Goal: Task Accomplishment & Management: Use online tool/utility

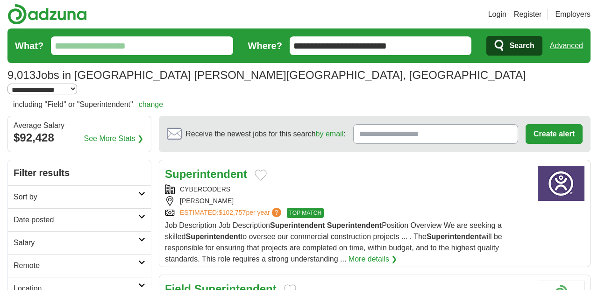
click at [143, 254] on link "Remote" at bounding box center [79, 265] width 143 height 23
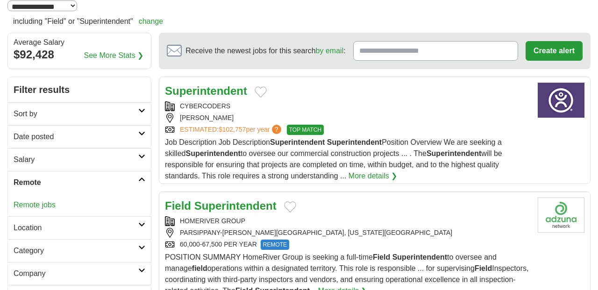
scroll to position [86, 0]
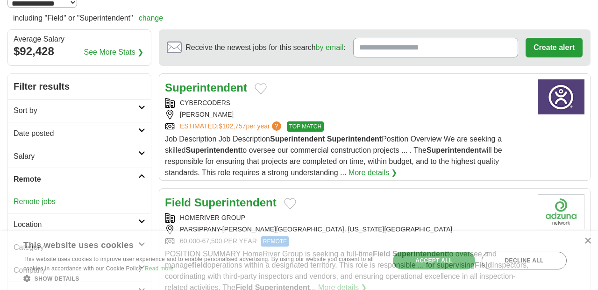
click at [52, 198] on link "Remote jobs" at bounding box center [35, 202] width 42 height 8
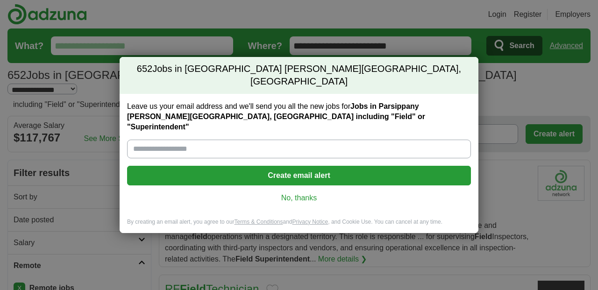
click at [283, 193] on link "No, thanks" at bounding box center [299, 198] width 329 height 10
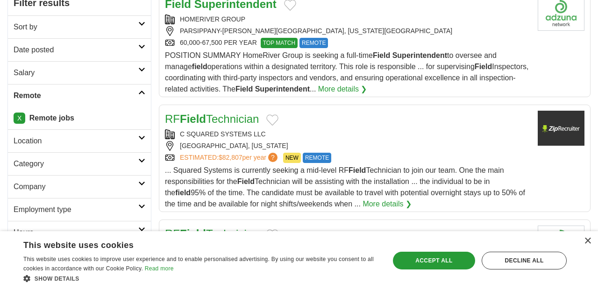
scroll to position [174, 0]
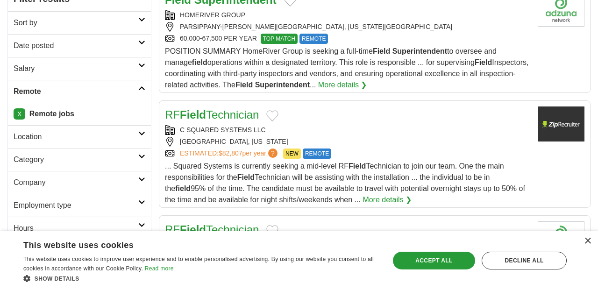
click at [387, 194] on link "More details ❯" at bounding box center [387, 199] width 49 height 11
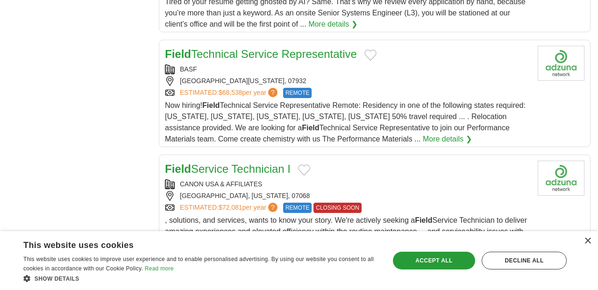
scroll to position [999, 0]
click at [507, 263] on div "Decline all" at bounding box center [524, 261] width 85 height 18
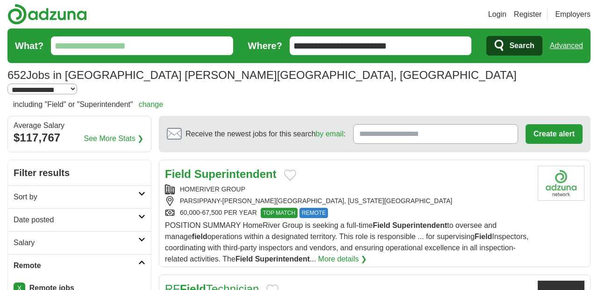
scroll to position [0, 0]
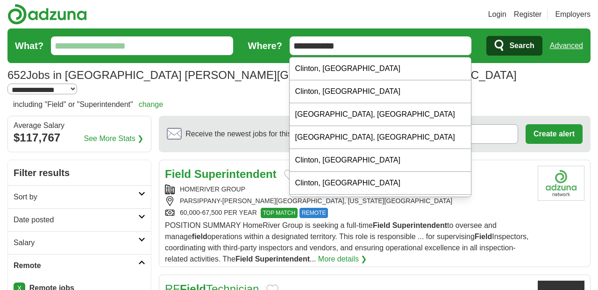
type input "**********"
click at [505, 44] on icon "submit" at bounding box center [499, 45] width 11 height 13
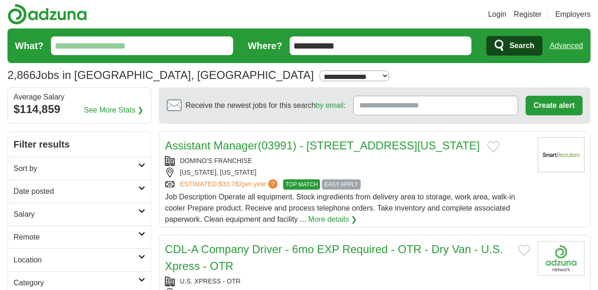
select select "**"
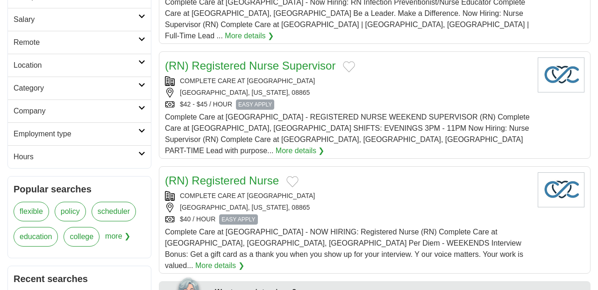
scroll to position [198, 0]
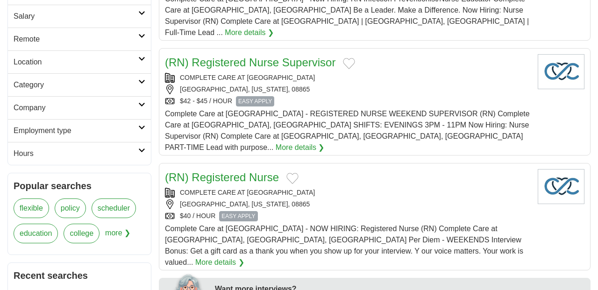
click at [141, 33] on link "Remote" at bounding box center [79, 39] width 143 height 23
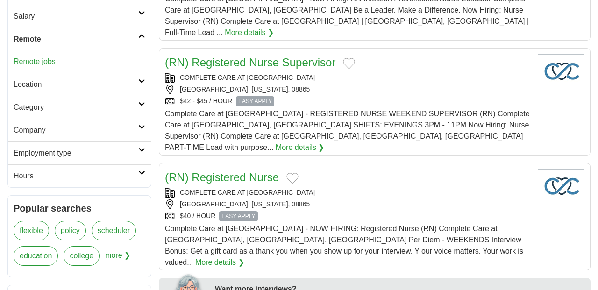
click at [127, 66] on div "Remote jobs" at bounding box center [79, 61] width 143 height 22
click at [55, 63] on link "Remote jobs" at bounding box center [35, 61] width 42 height 8
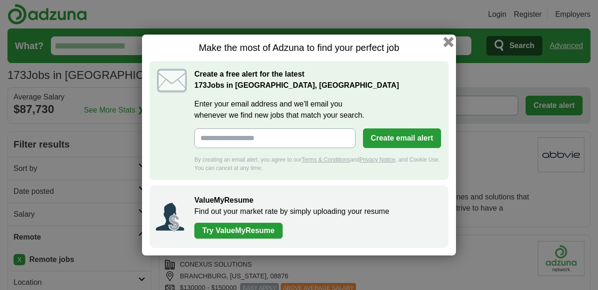
click at [447, 42] on button "button" at bounding box center [448, 42] width 10 height 10
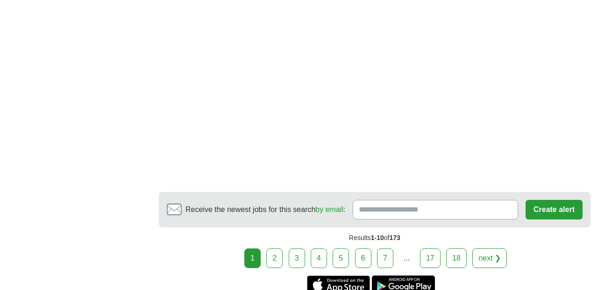
scroll to position [1753, 0]
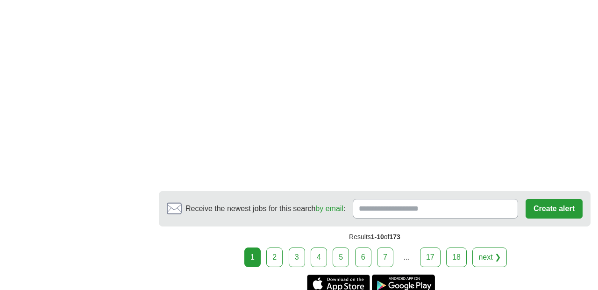
click at [273, 248] on link "2" at bounding box center [274, 258] width 16 height 20
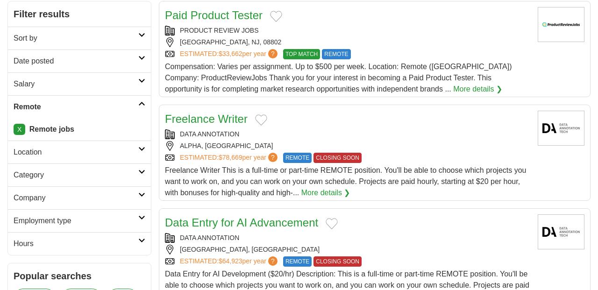
scroll to position [131, 0]
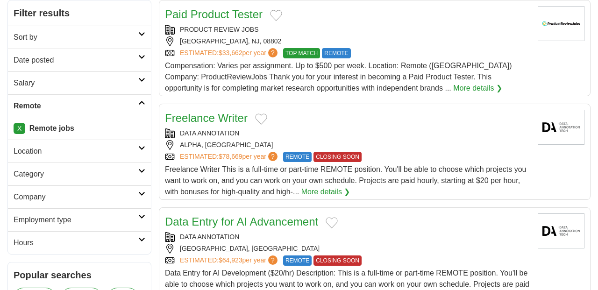
click at [210, 116] on link "Freelance Writer" at bounding box center [206, 118] width 83 height 13
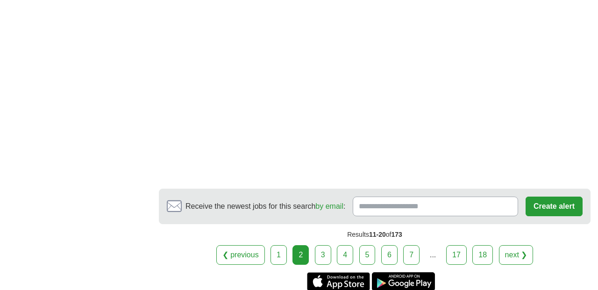
scroll to position [1727, 0]
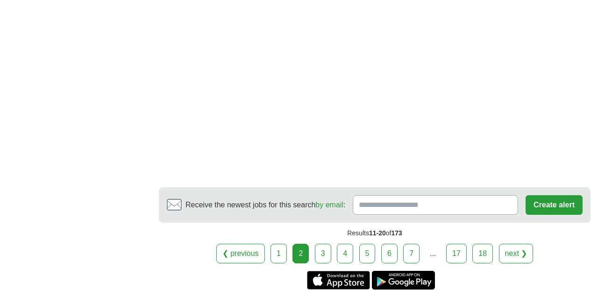
click at [327, 244] on link "3" at bounding box center [323, 254] width 16 height 20
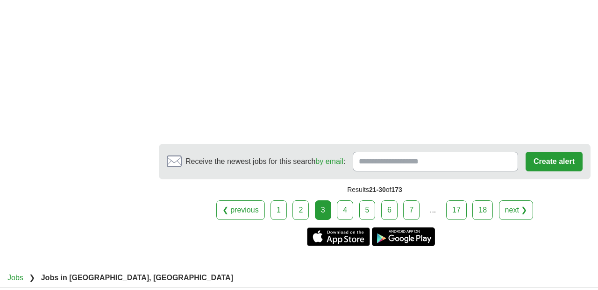
scroll to position [1764, 0]
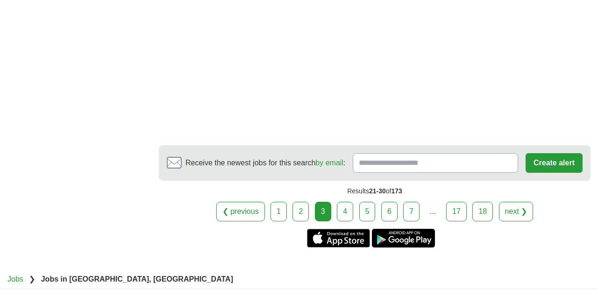
click at [347, 203] on link "4" at bounding box center [345, 212] width 16 height 20
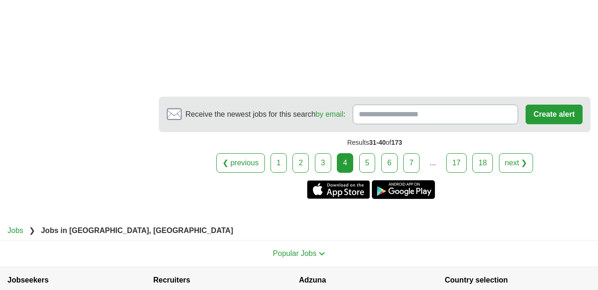
scroll to position [1750, 0]
click at [365, 166] on link "5" at bounding box center [367, 163] width 16 height 20
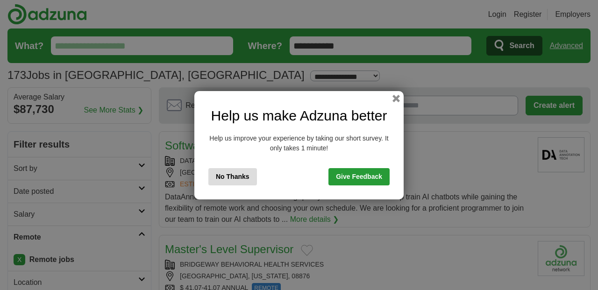
click at [228, 175] on button "No Thanks" at bounding box center [232, 176] width 49 height 17
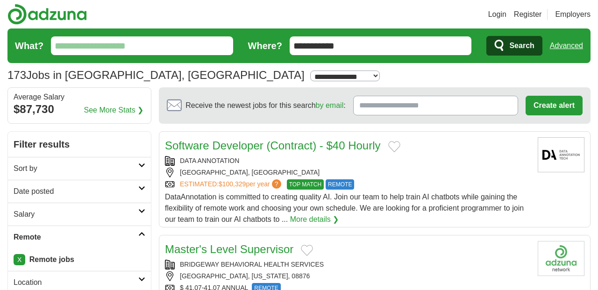
select select "***"
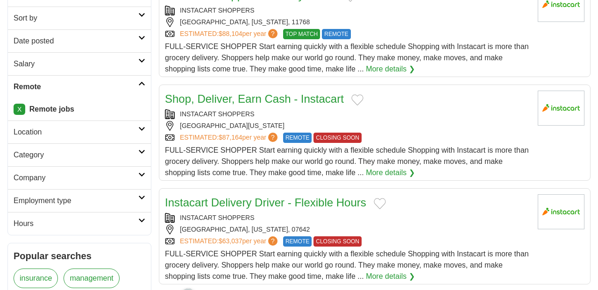
scroll to position [151, 0]
click at [143, 58] on icon at bounding box center [141, 60] width 7 height 5
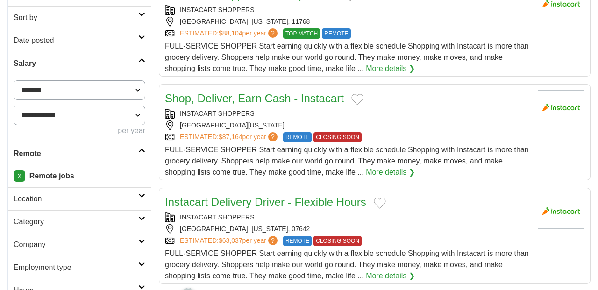
select select "*****"
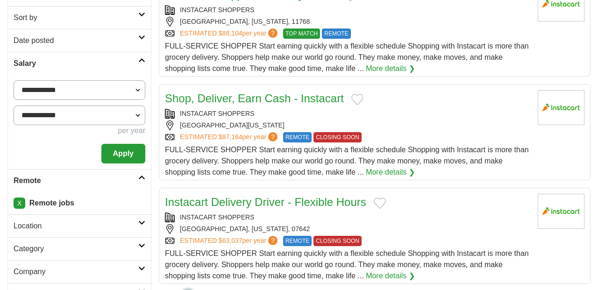
click at [128, 151] on button "Apply" at bounding box center [123, 154] width 44 height 20
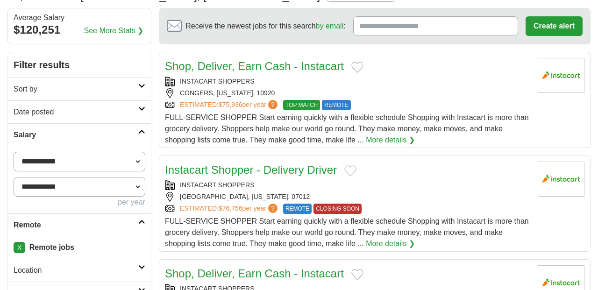
scroll to position [88, 0]
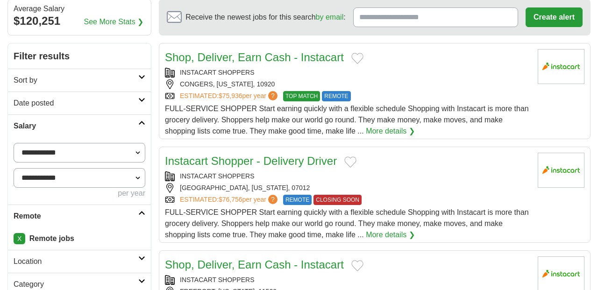
select select "*****"
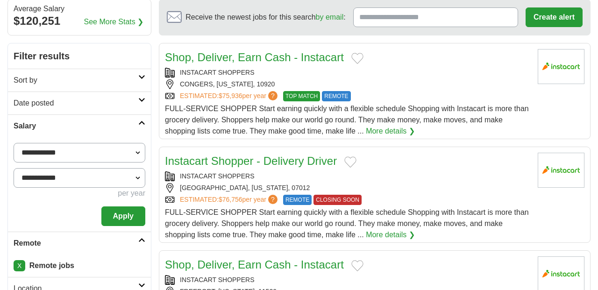
click at [129, 213] on button "Apply" at bounding box center [123, 216] width 44 height 20
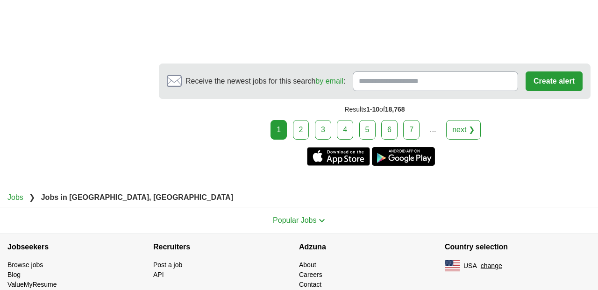
scroll to position [1755, 0]
click at [305, 129] on link "2" at bounding box center [301, 130] width 16 height 20
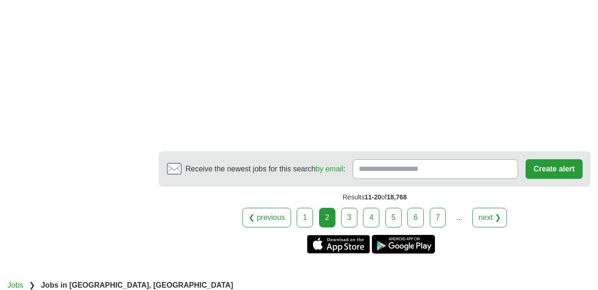
scroll to position [1617, 0]
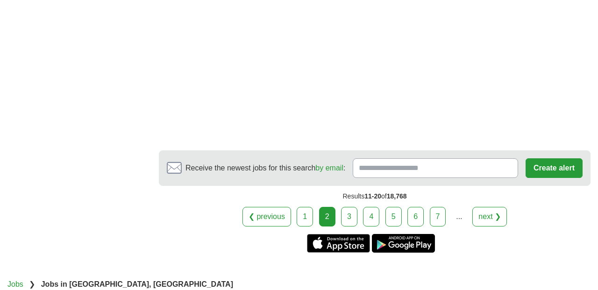
click at [349, 220] on link "3" at bounding box center [349, 217] width 16 height 20
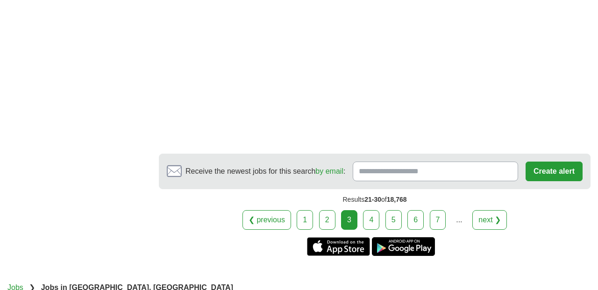
scroll to position [1580, 0]
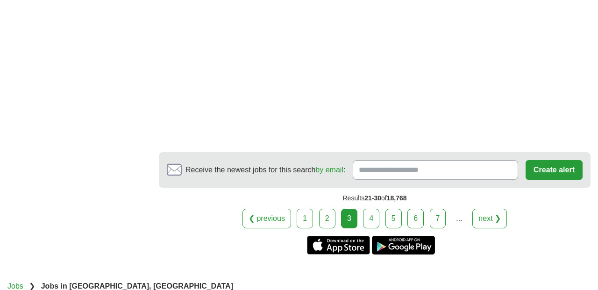
click at [374, 221] on link "4" at bounding box center [371, 219] width 16 height 20
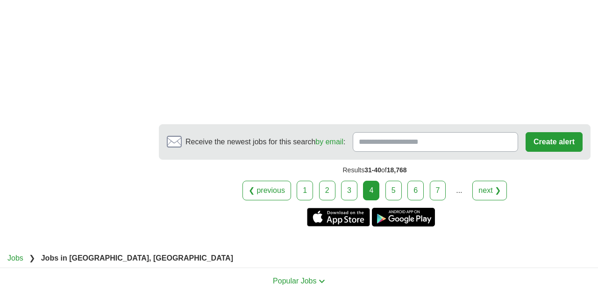
scroll to position [1788, 0]
click at [393, 187] on link "5" at bounding box center [393, 190] width 16 height 20
